Goal: Find specific page/section: Find specific page/section

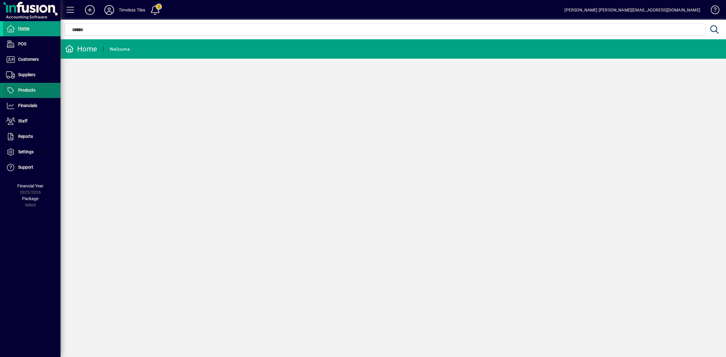
click at [29, 92] on span "Products" at bounding box center [26, 90] width 17 height 5
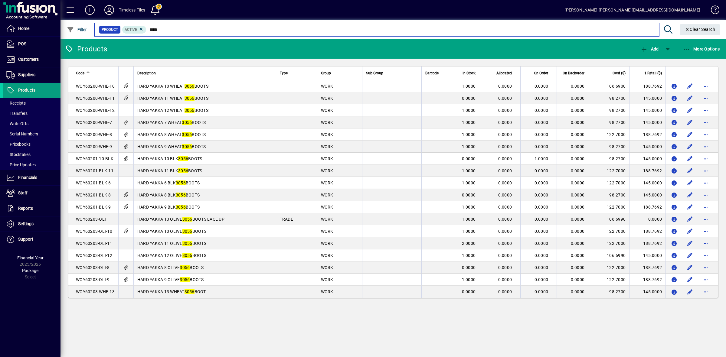
type input "****"
